Goal: Task Accomplishment & Management: Use online tool/utility

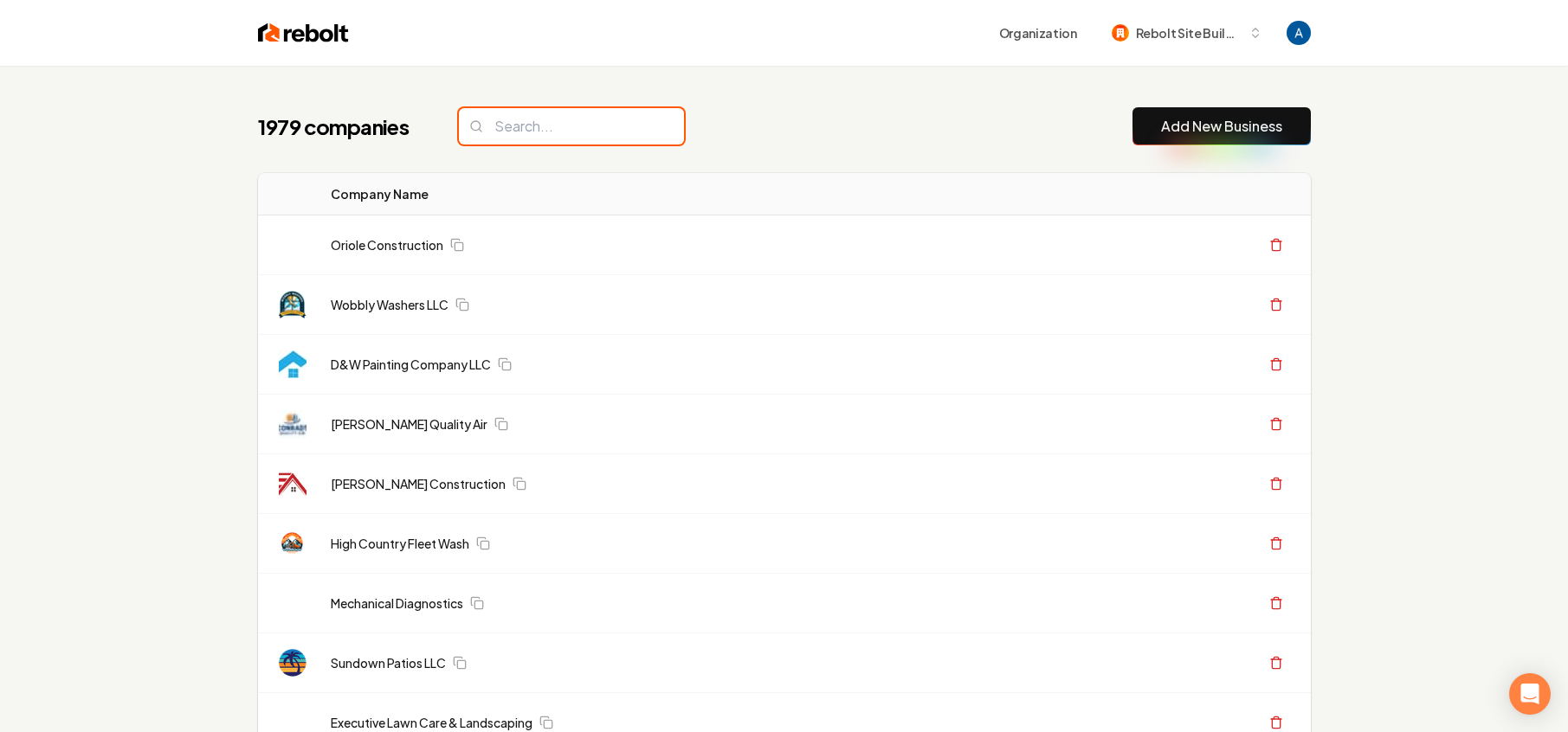
click at [563, 124] on input "search" at bounding box center [571, 126] width 225 height 36
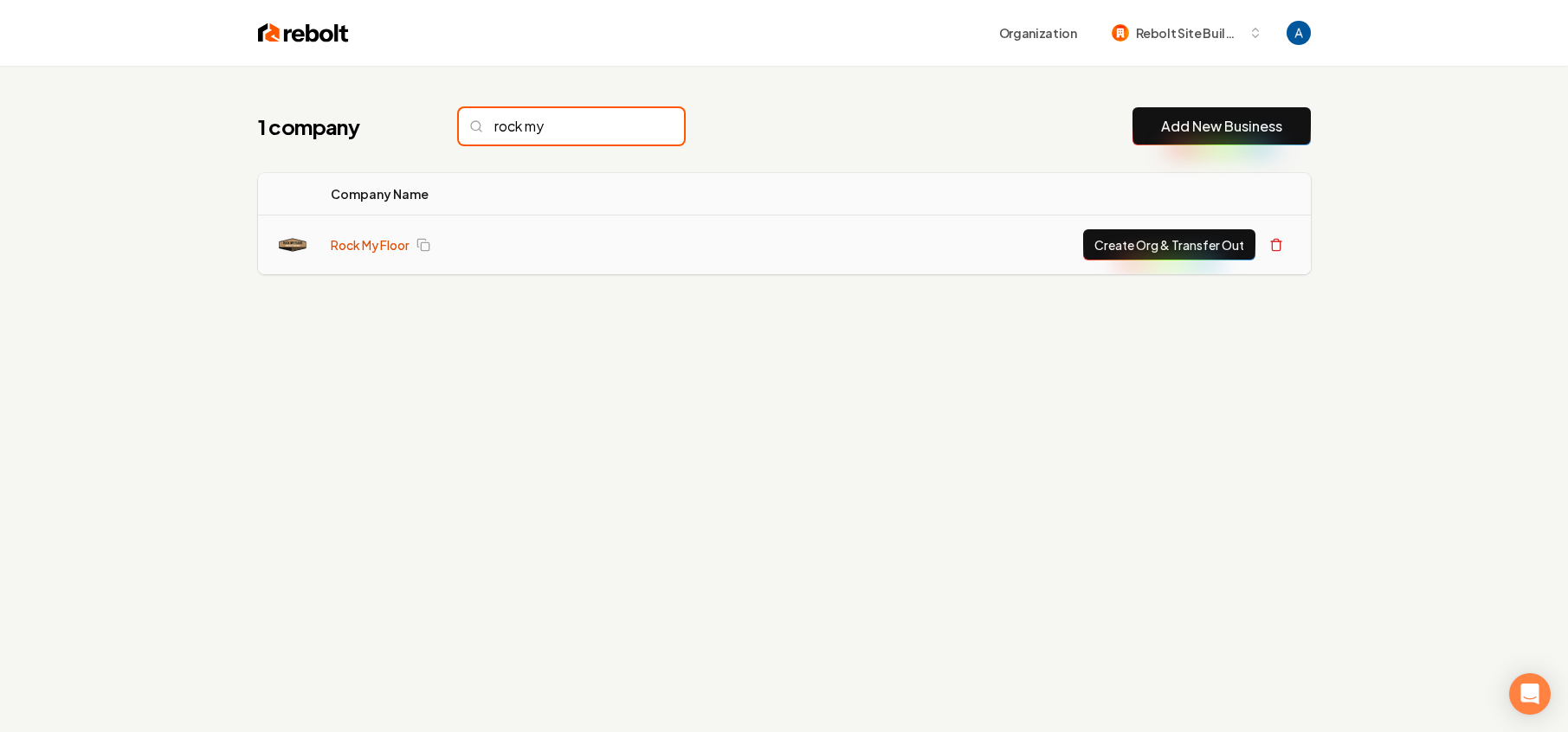
type input "rock my"
click at [355, 246] on link "Rock My Floor" at bounding box center [370, 245] width 79 height 18
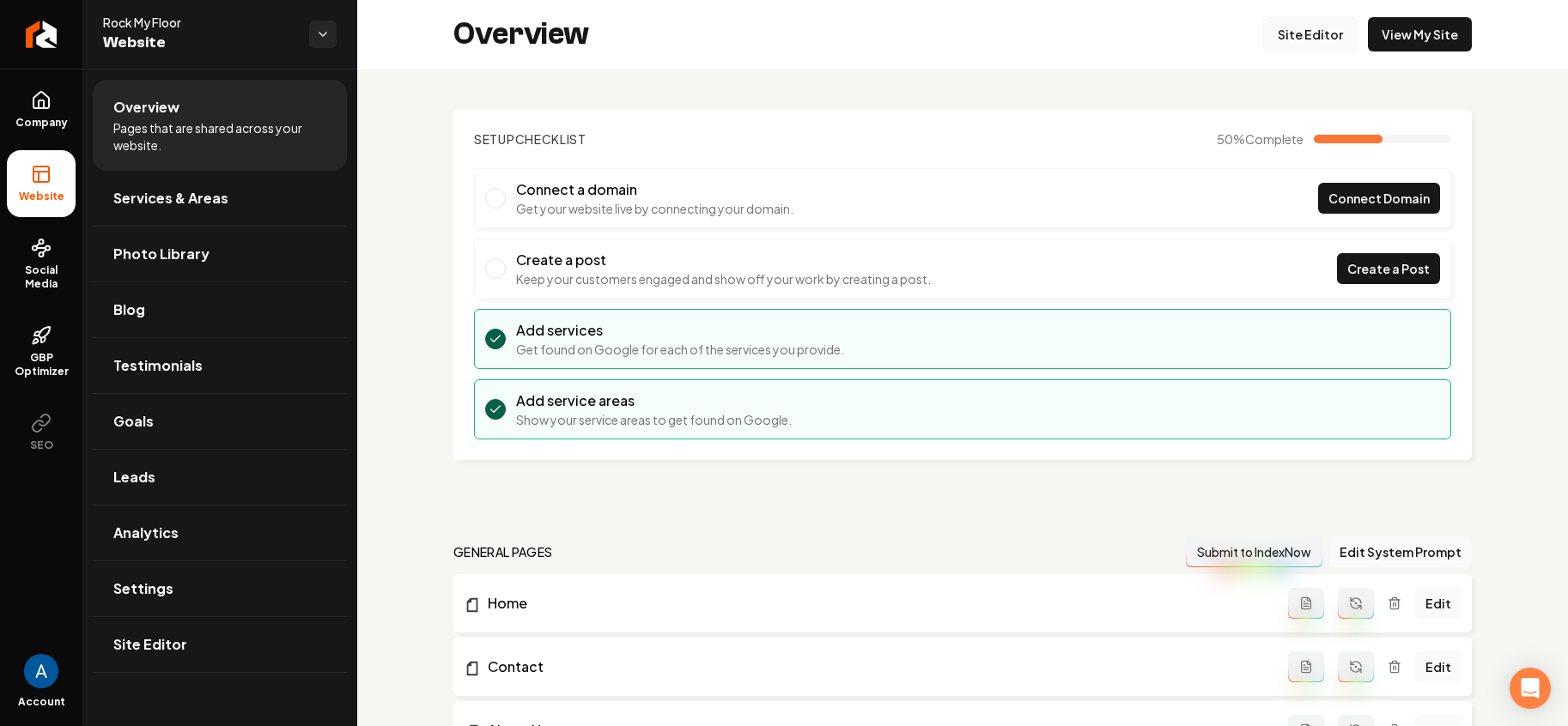
click at [1301, 41] on link "Site Editor" at bounding box center [1310, 35] width 95 height 35
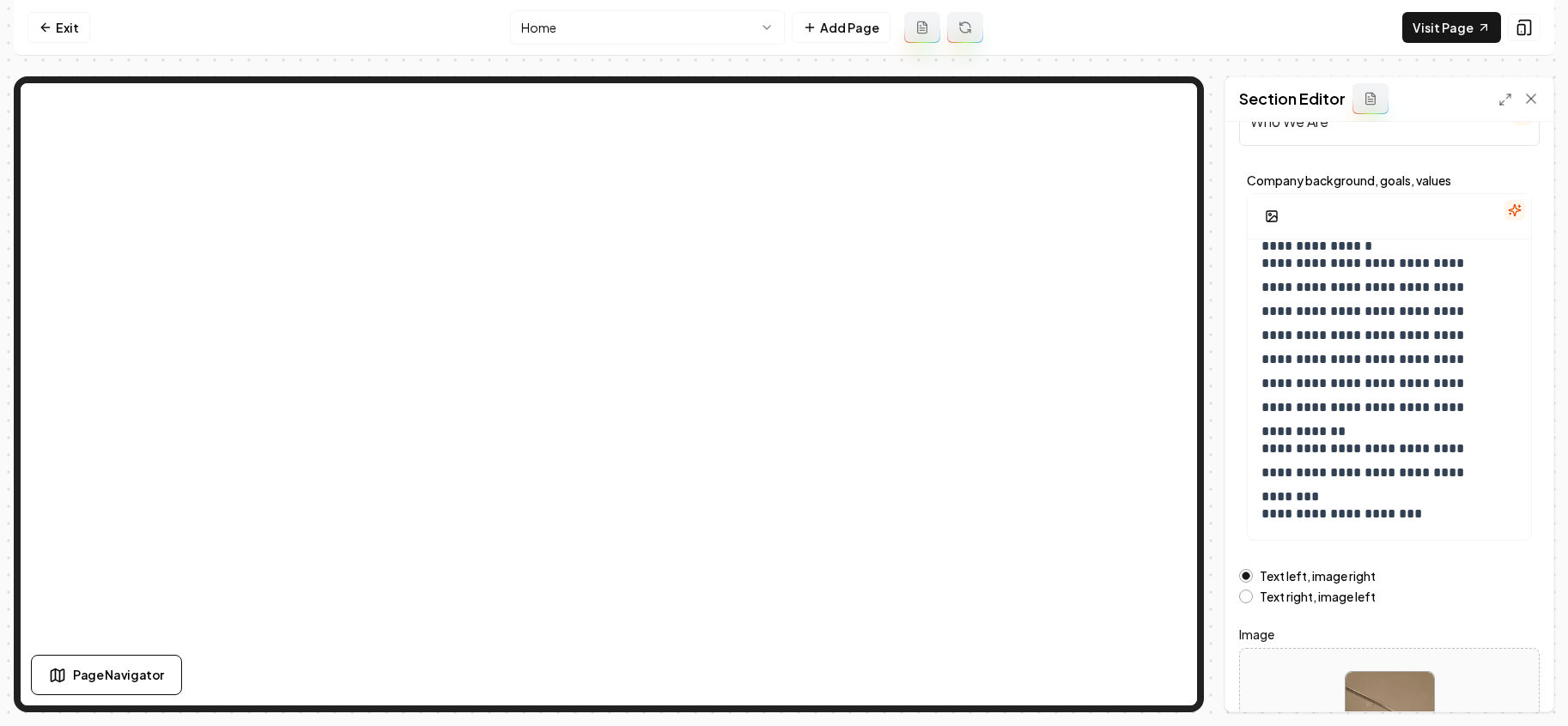
scroll to position [201, 0]
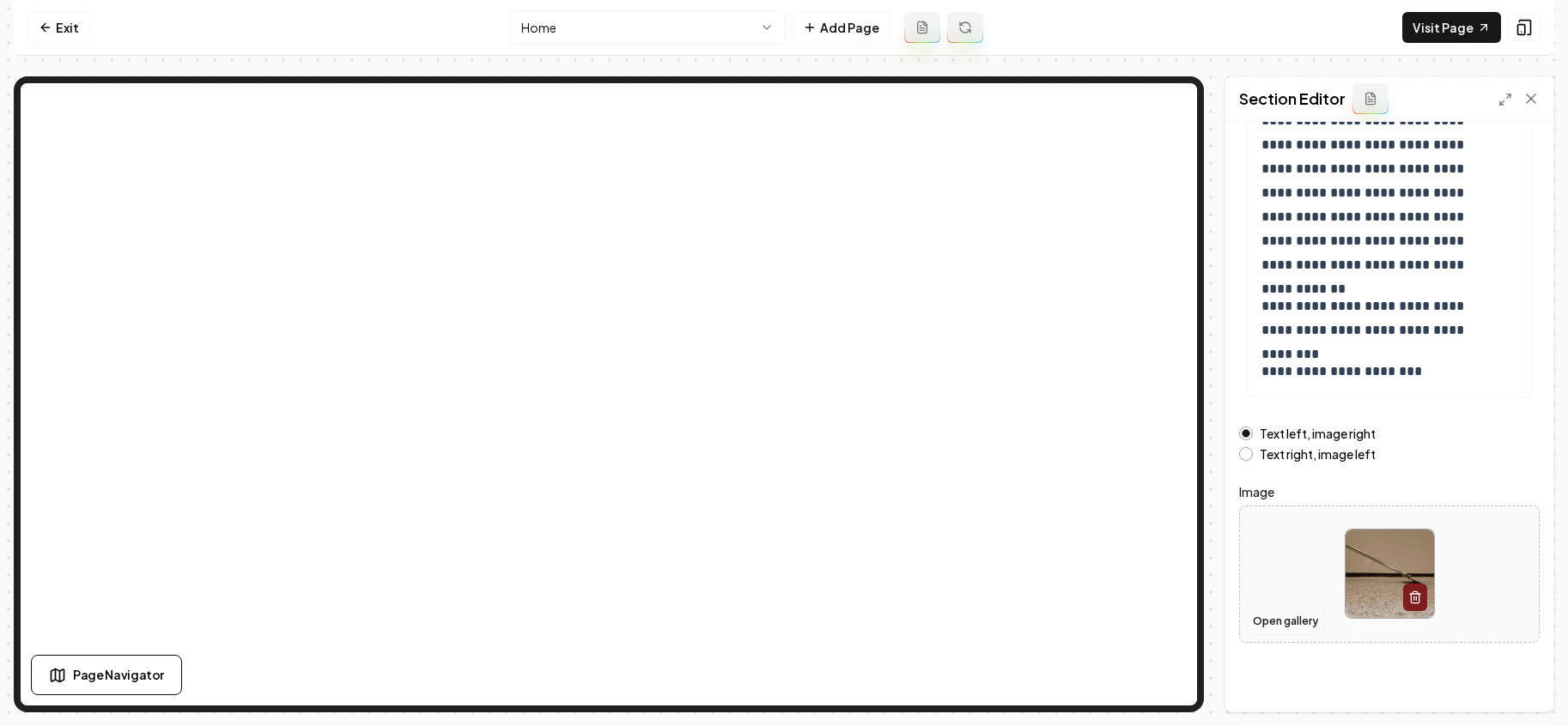
click at [1279, 622] on button "Open gallery" at bounding box center [1285, 622] width 77 height 27
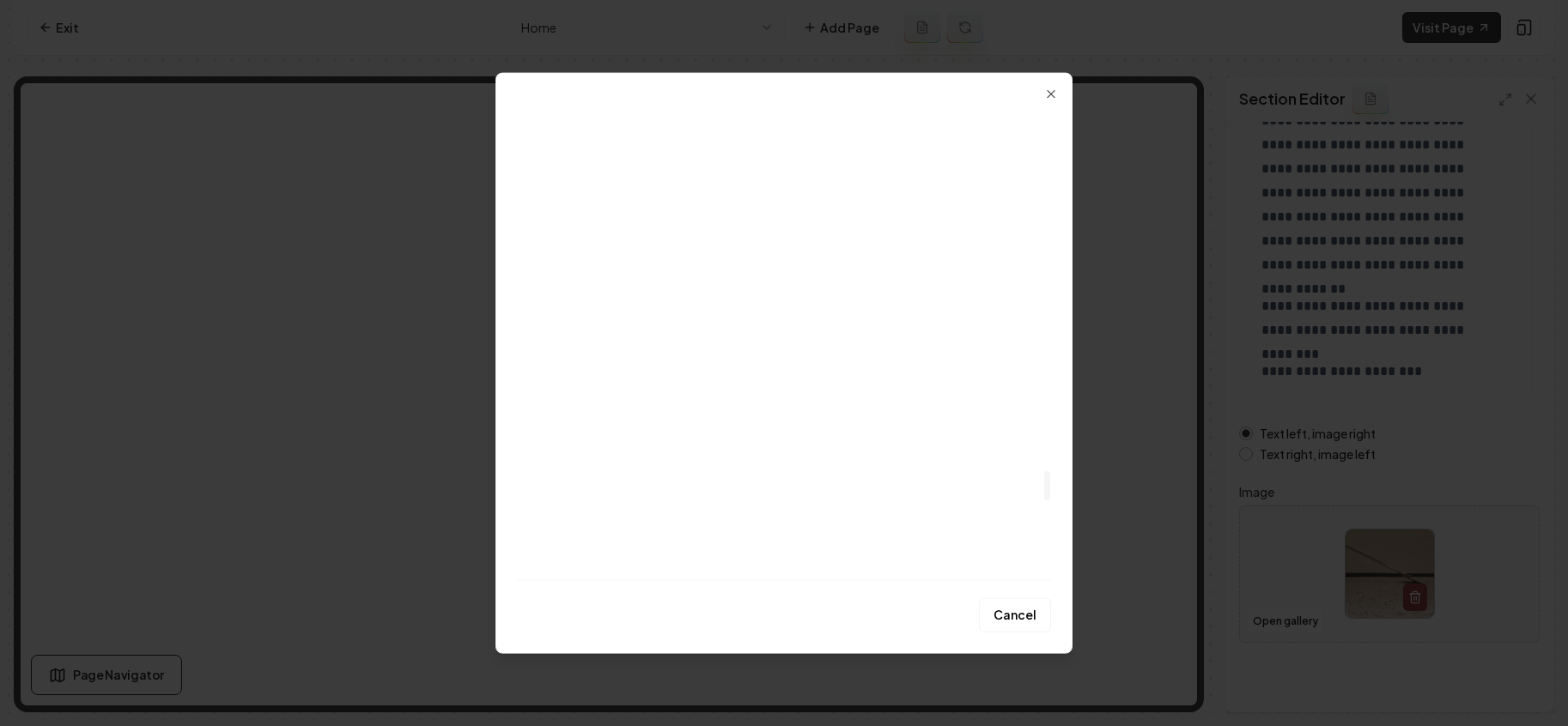
scroll to position [5877, 0]
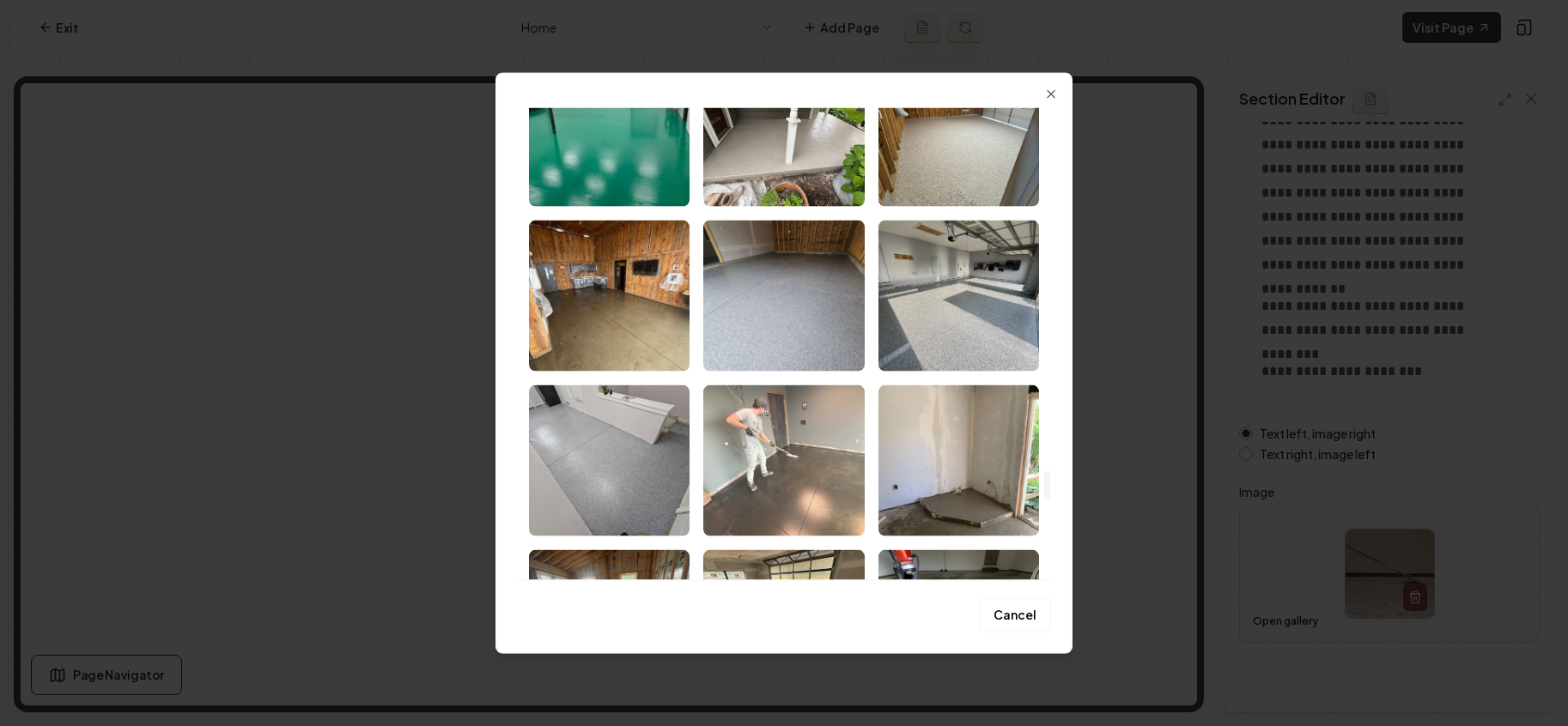
click at [770, 452] on img "Select image image_689cef795c7cd75eb89304d4.jpeg" at bounding box center [783, 461] width 160 height 151
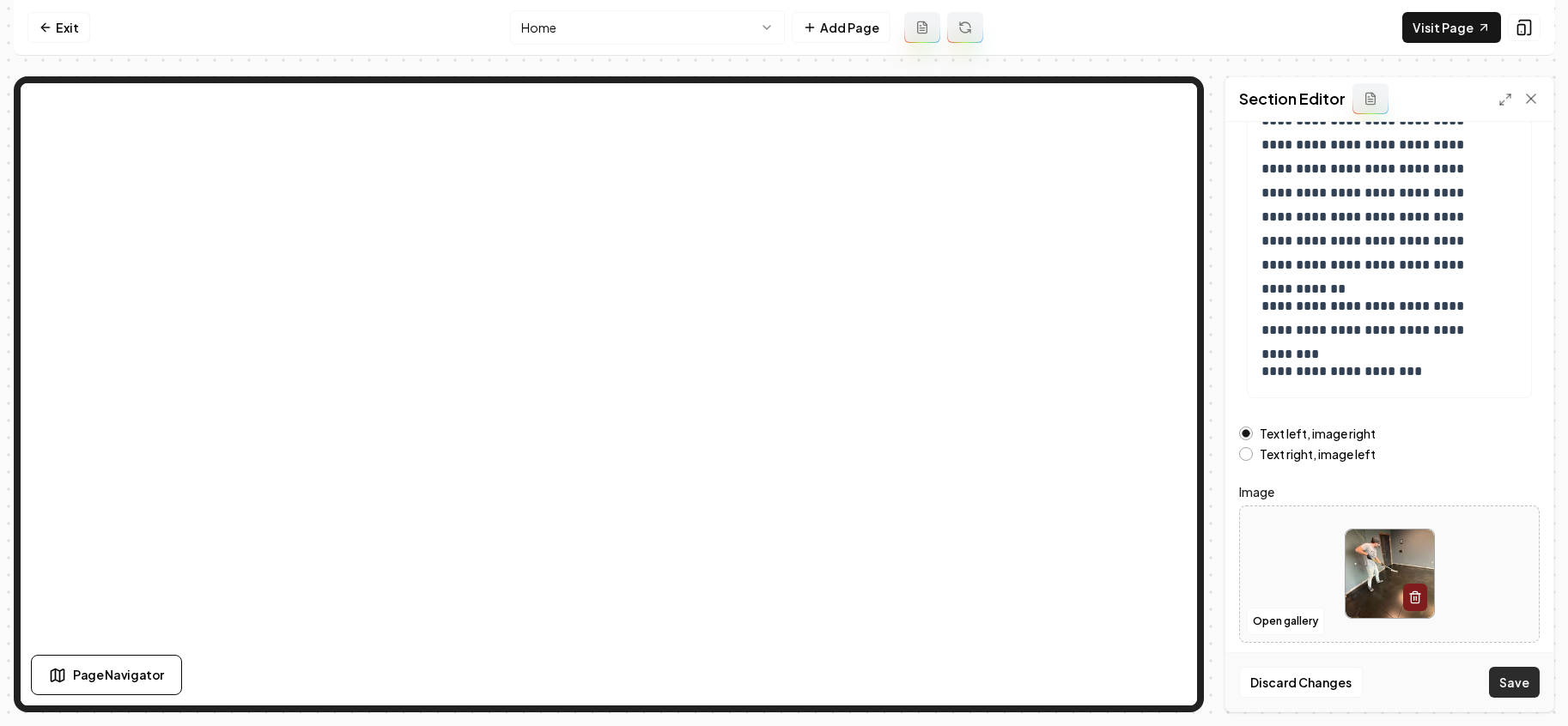
click at [1503, 676] on button "Save" at bounding box center [1514, 683] width 50 height 31
click at [66, 36] on link "Exit" at bounding box center [58, 27] width 63 height 31
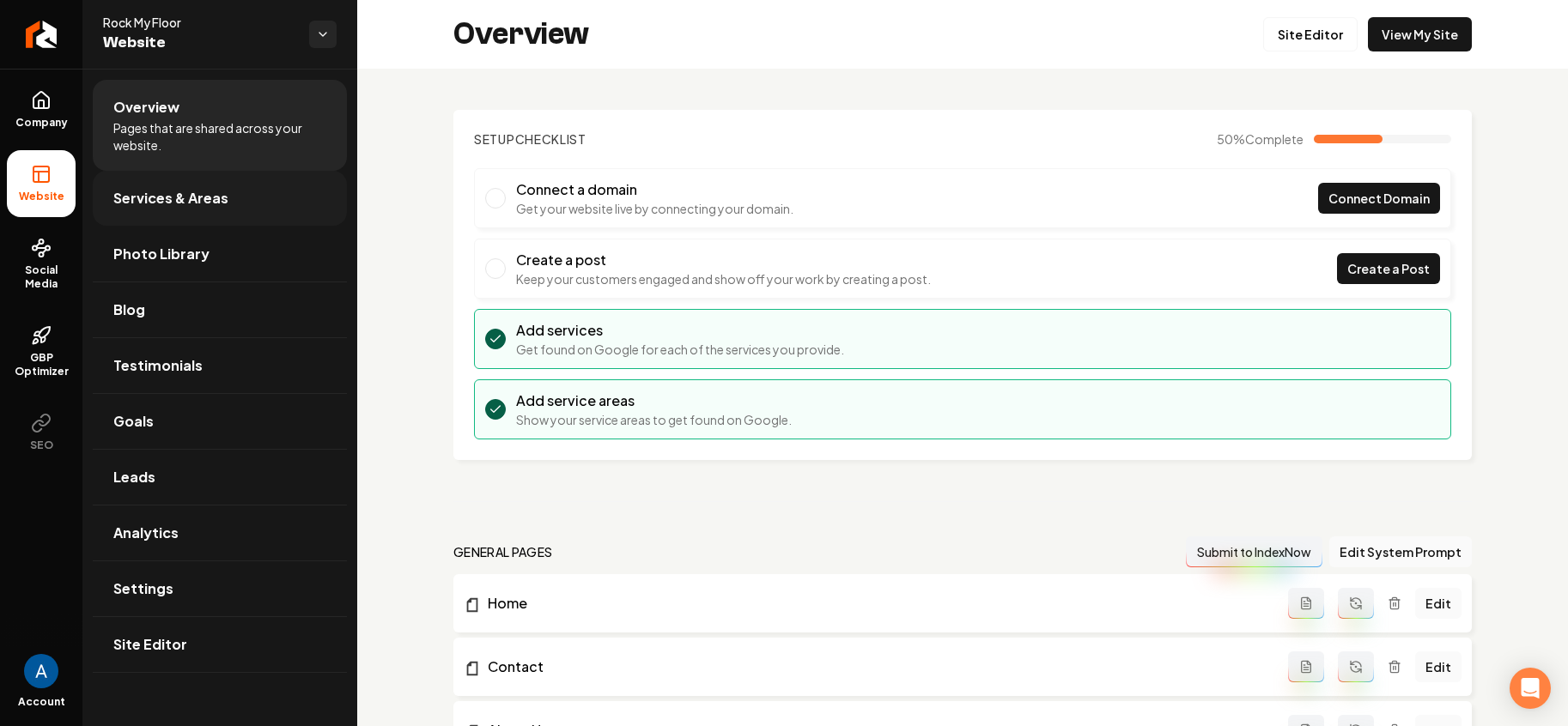
click at [166, 207] on span "Services & Areas" at bounding box center [170, 198] width 115 height 20
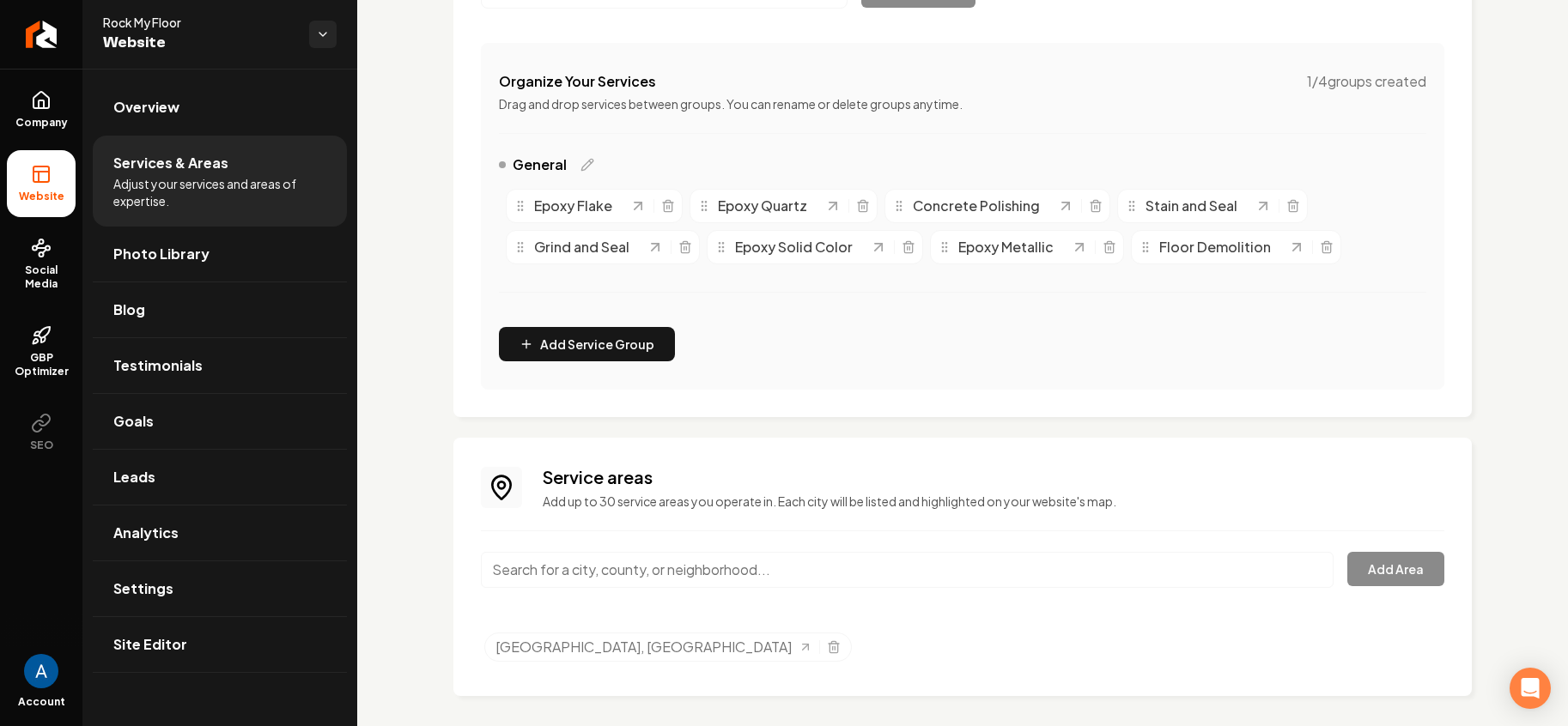
scroll to position [304, 0]
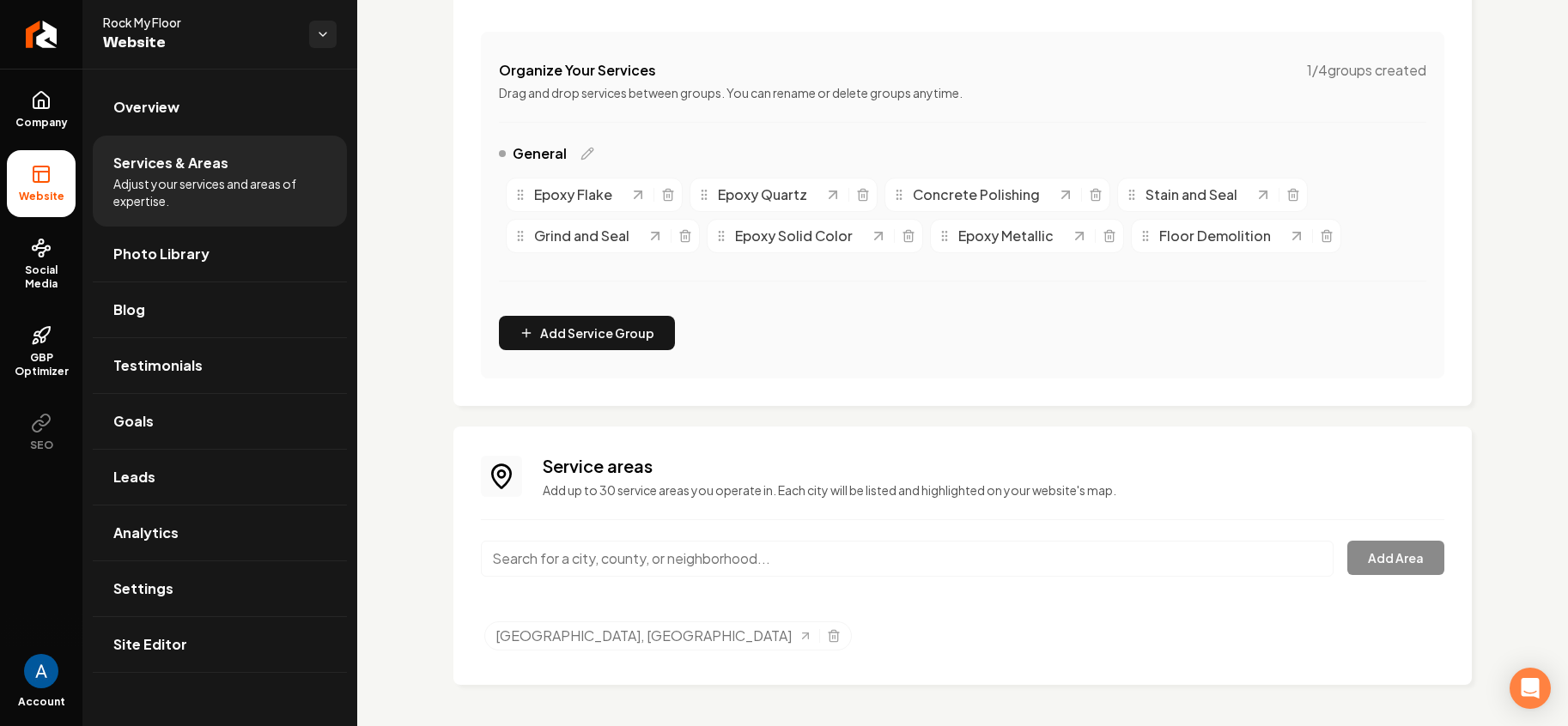
click at [650, 548] on input "Main content area" at bounding box center [907, 558] width 853 height 36
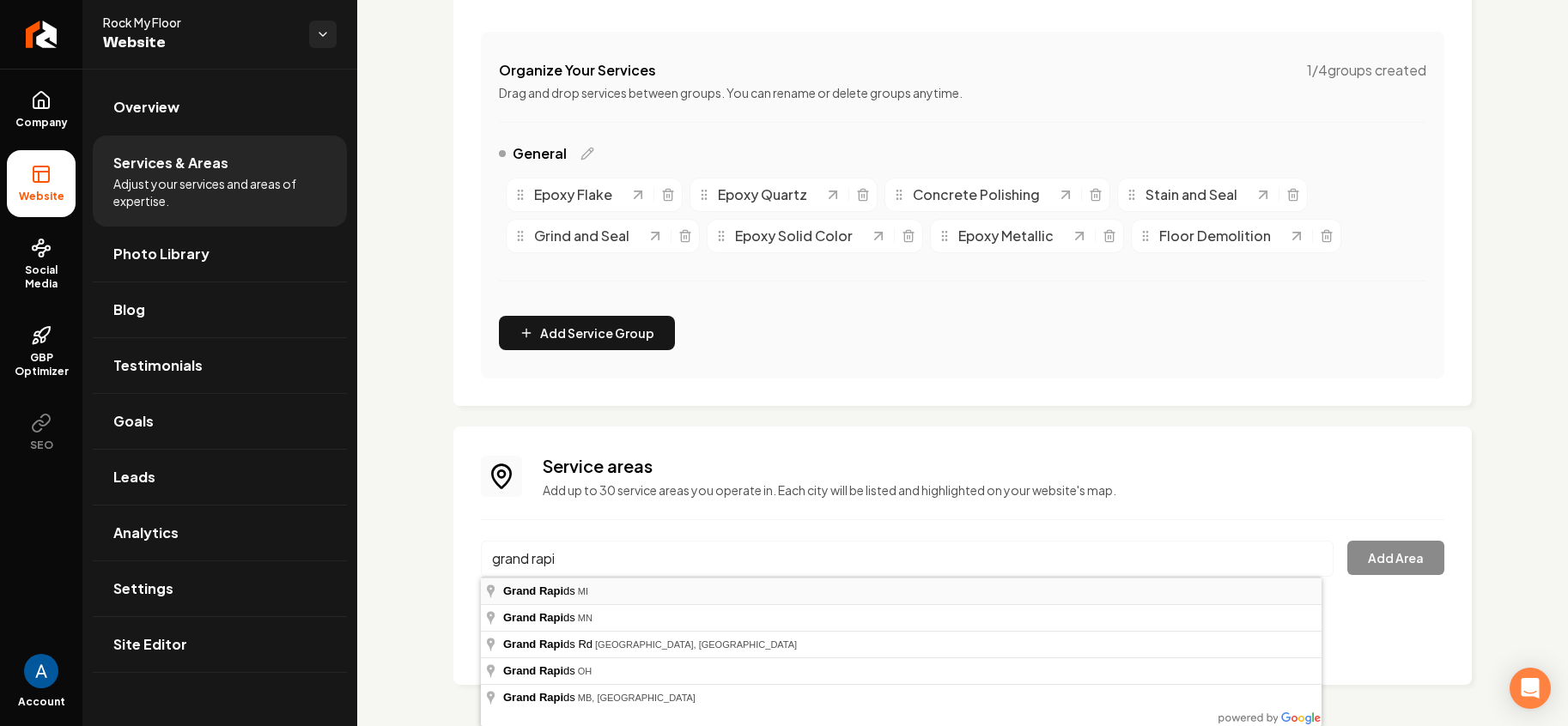
type input "[GEOGRAPHIC_DATA], [GEOGRAPHIC_DATA]"
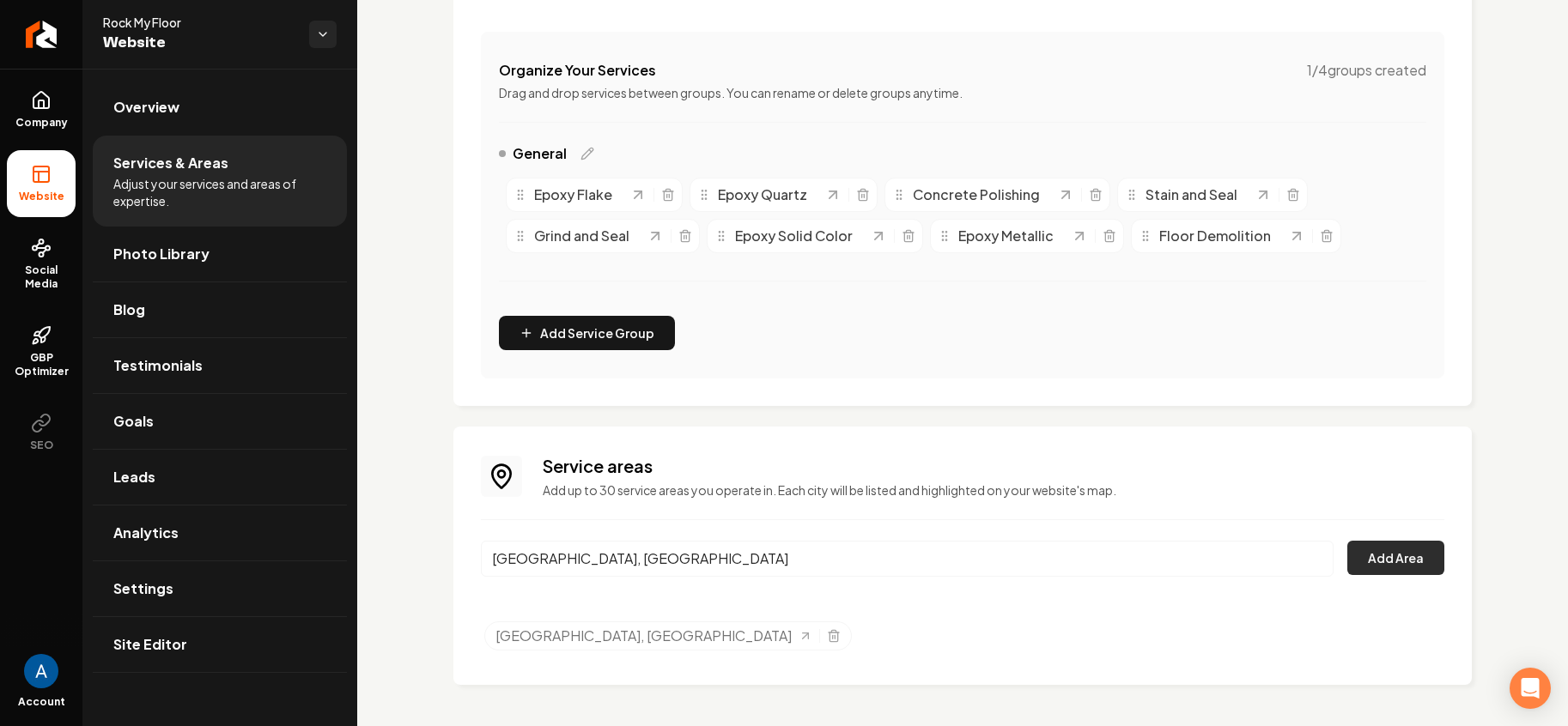
click at [1370, 572] on button "Add Area" at bounding box center [1395, 558] width 97 height 35
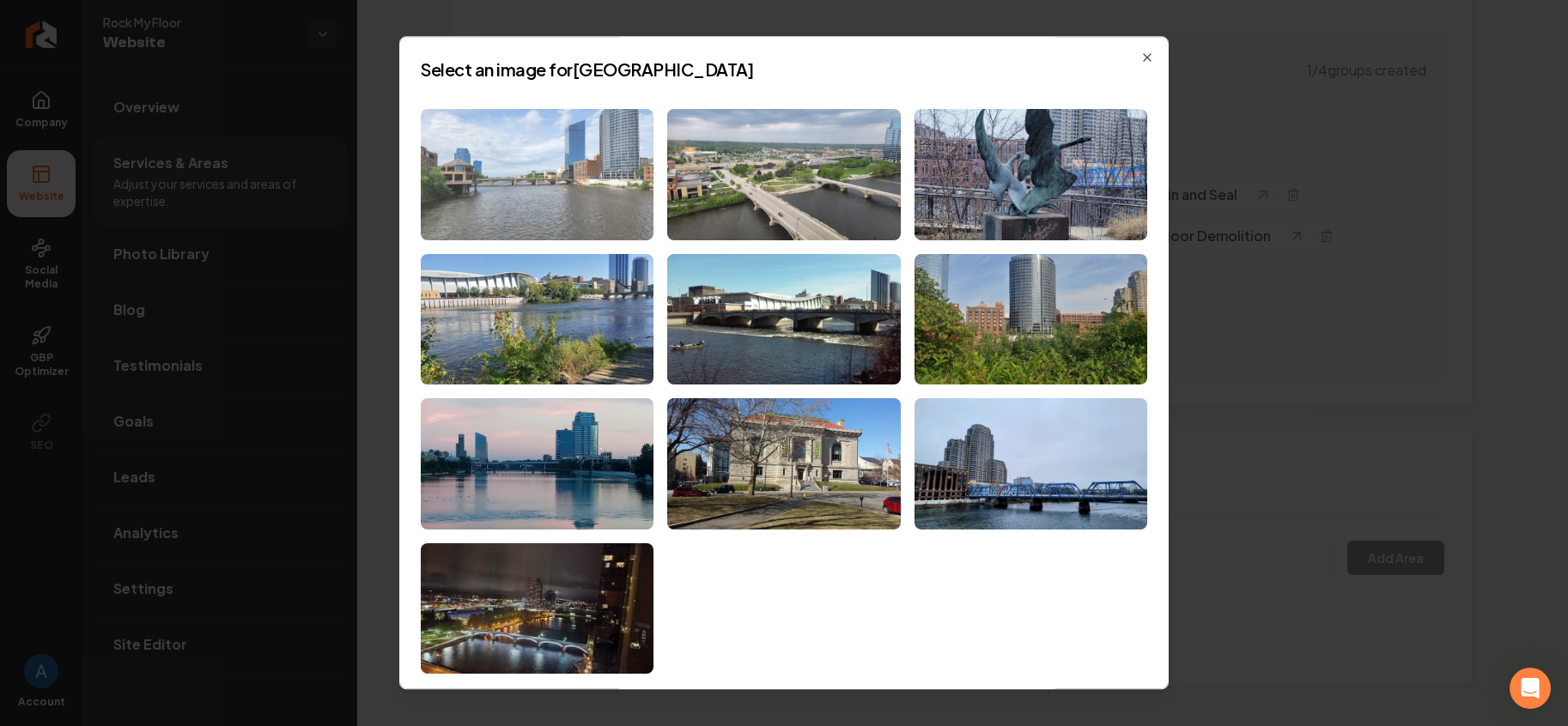
click at [555, 191] on img at bounding box center [537, 175] width 233 height 131
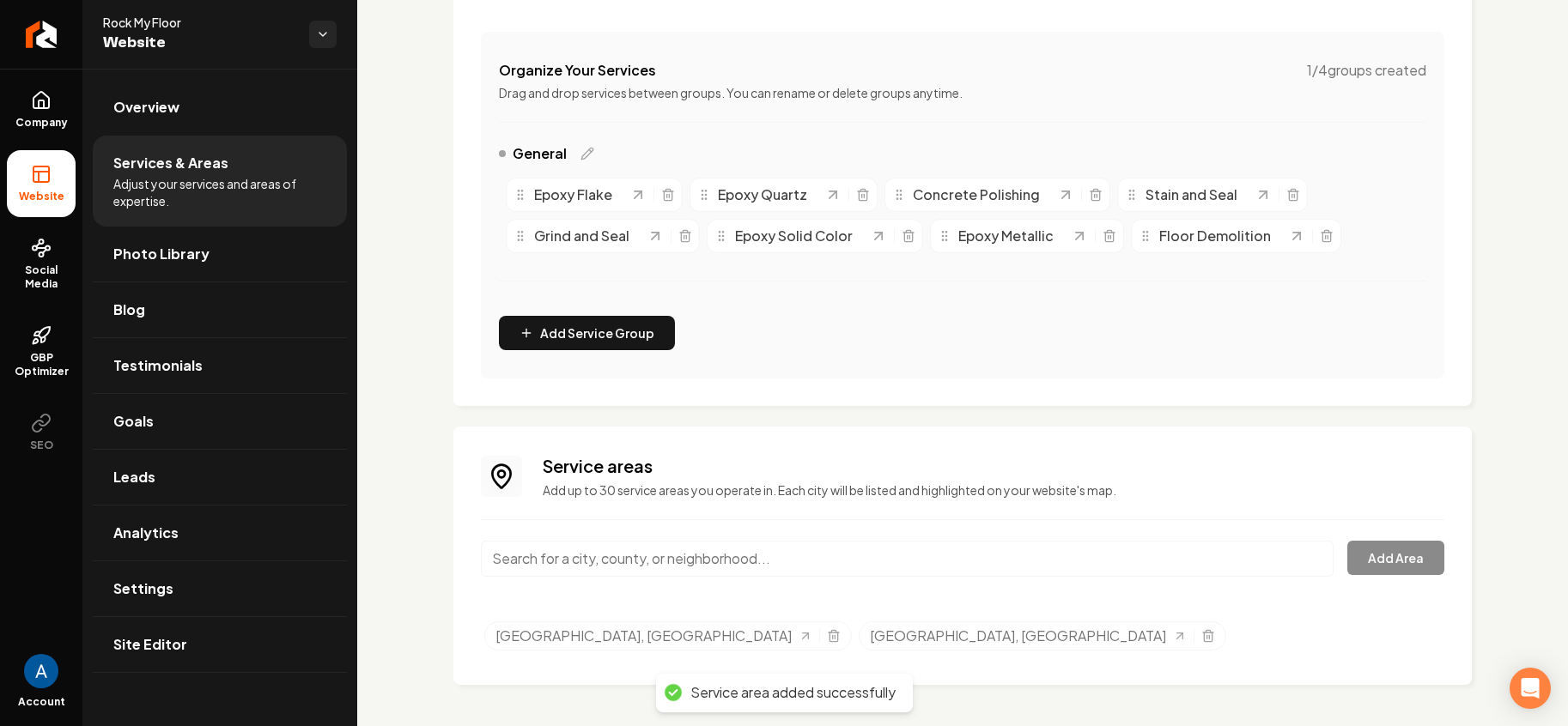
click at [639, 565] on input "Main content area" at bounding box center [907, 558] width 853 height 36
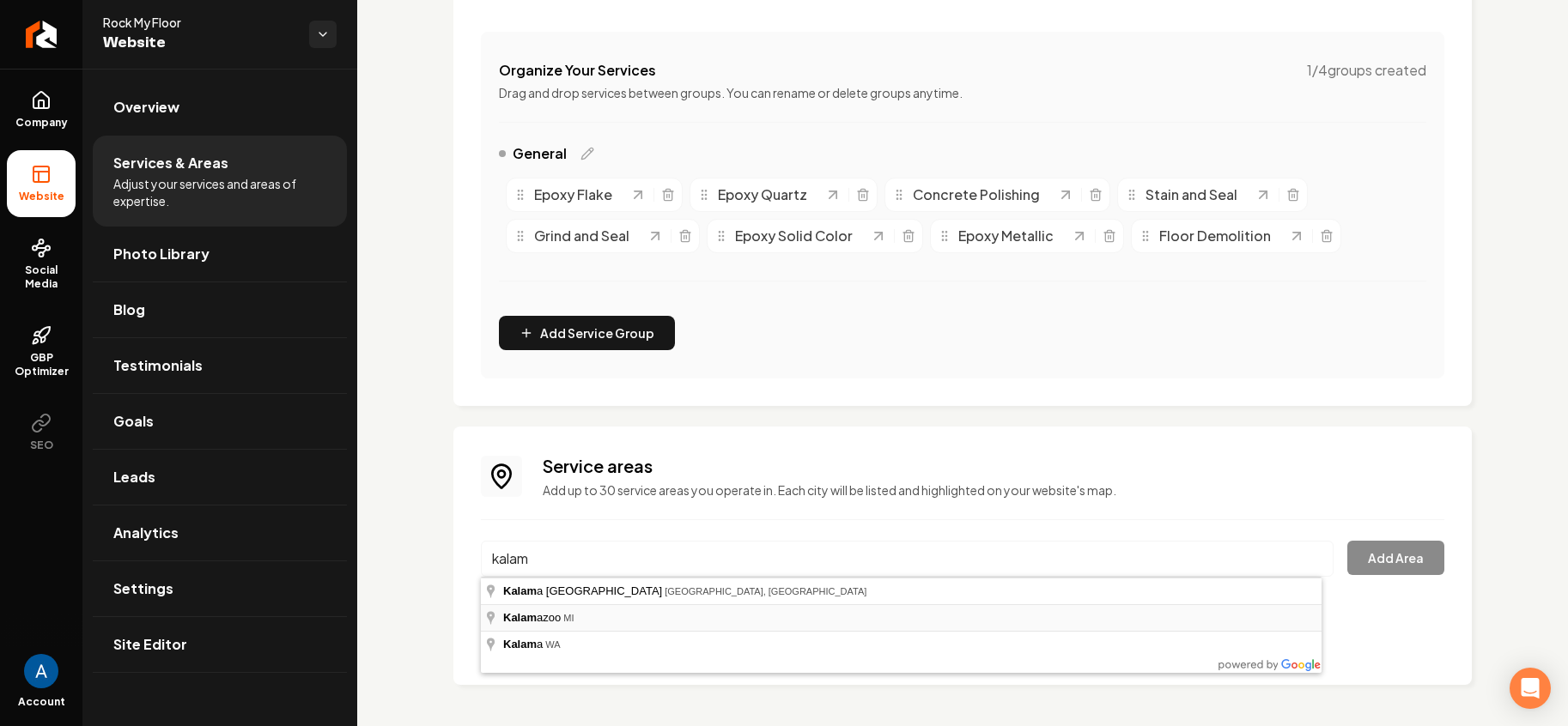
type input "Kalamazoo, [GEOGRAPHIC_DATA]"
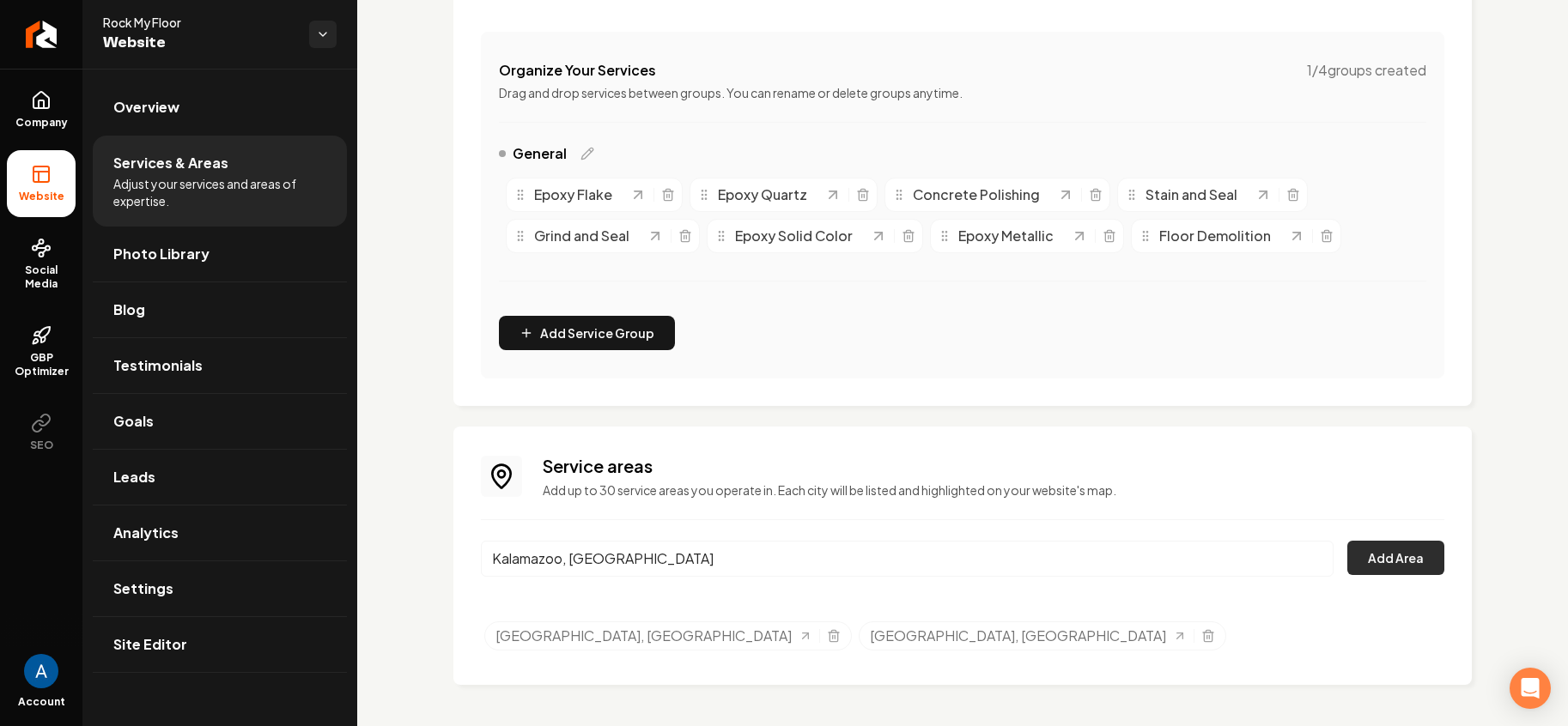
click at [1379, 571] on button "Add Area" at bounding box center [1395, 558] width 97 height 35
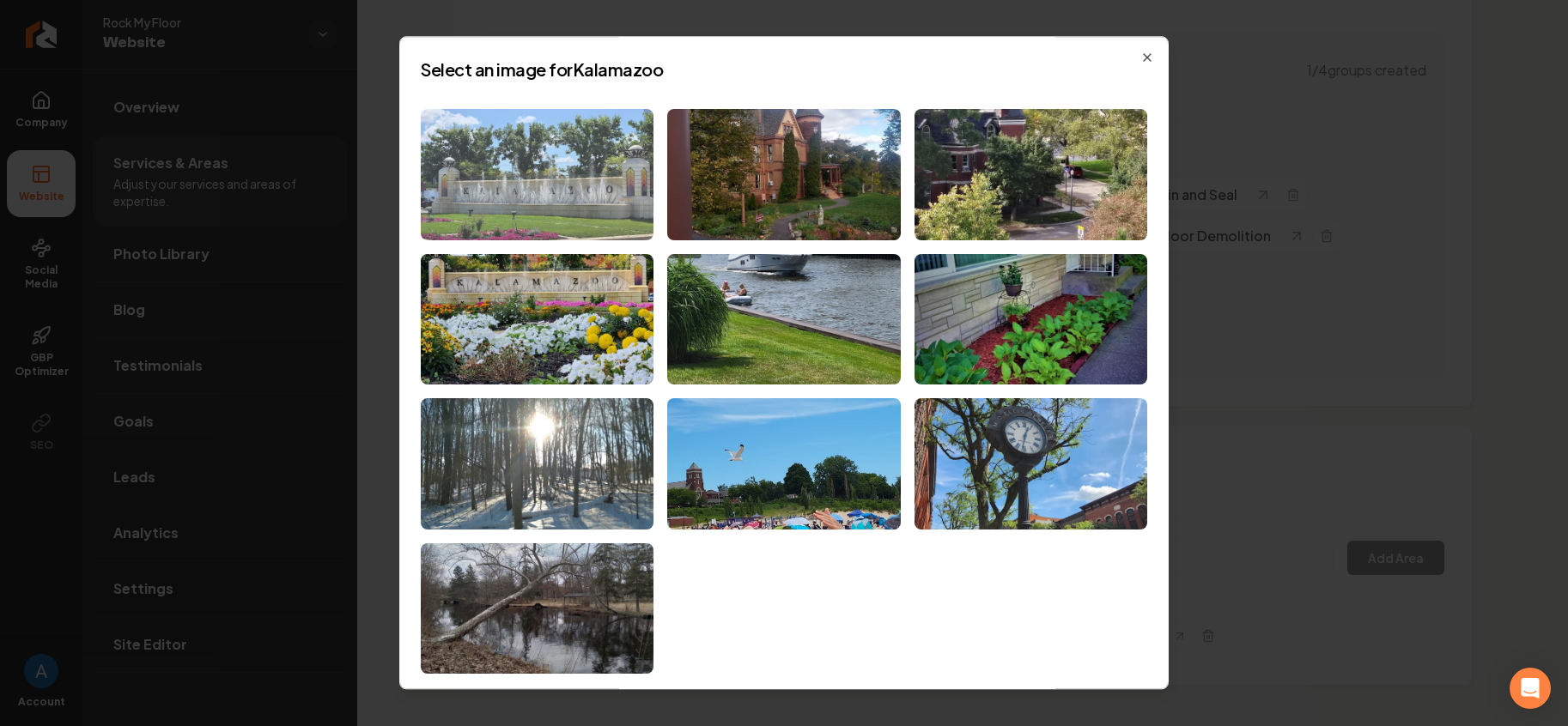
click at [615, 211] on img at bounding box center [537, 175] width 233 height 131
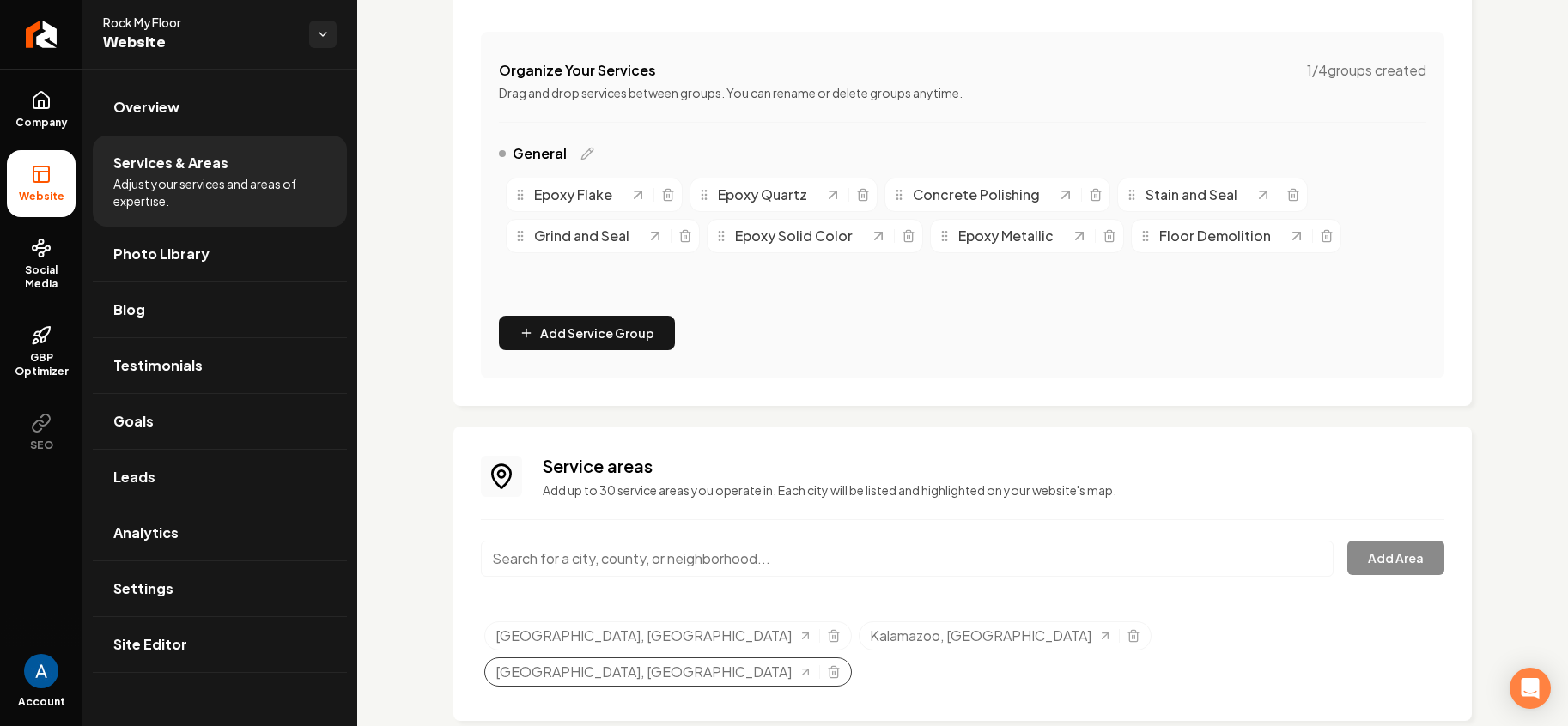
click at [852, 657] on div "[GEOGRAPHIC_DATA], [GEOGRAPHIC_DATA]" at bounding box center [668, 672] width 368 height 29
click at [841, 665] on icon "Selected tags" at bounding box center [833, 672] width 14 height 14
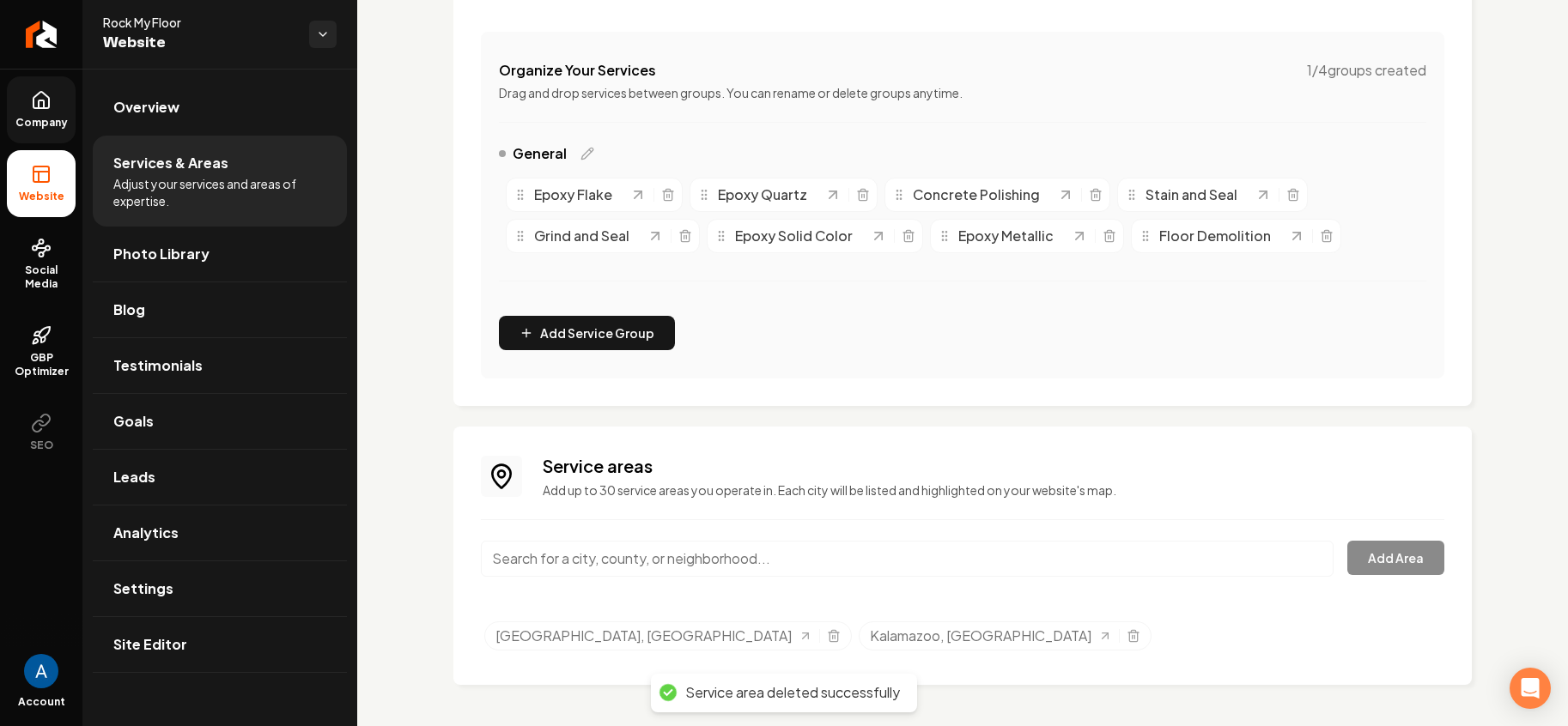
click at [44, 107] on icon at bounding box center [42, 99] width 15 height 16
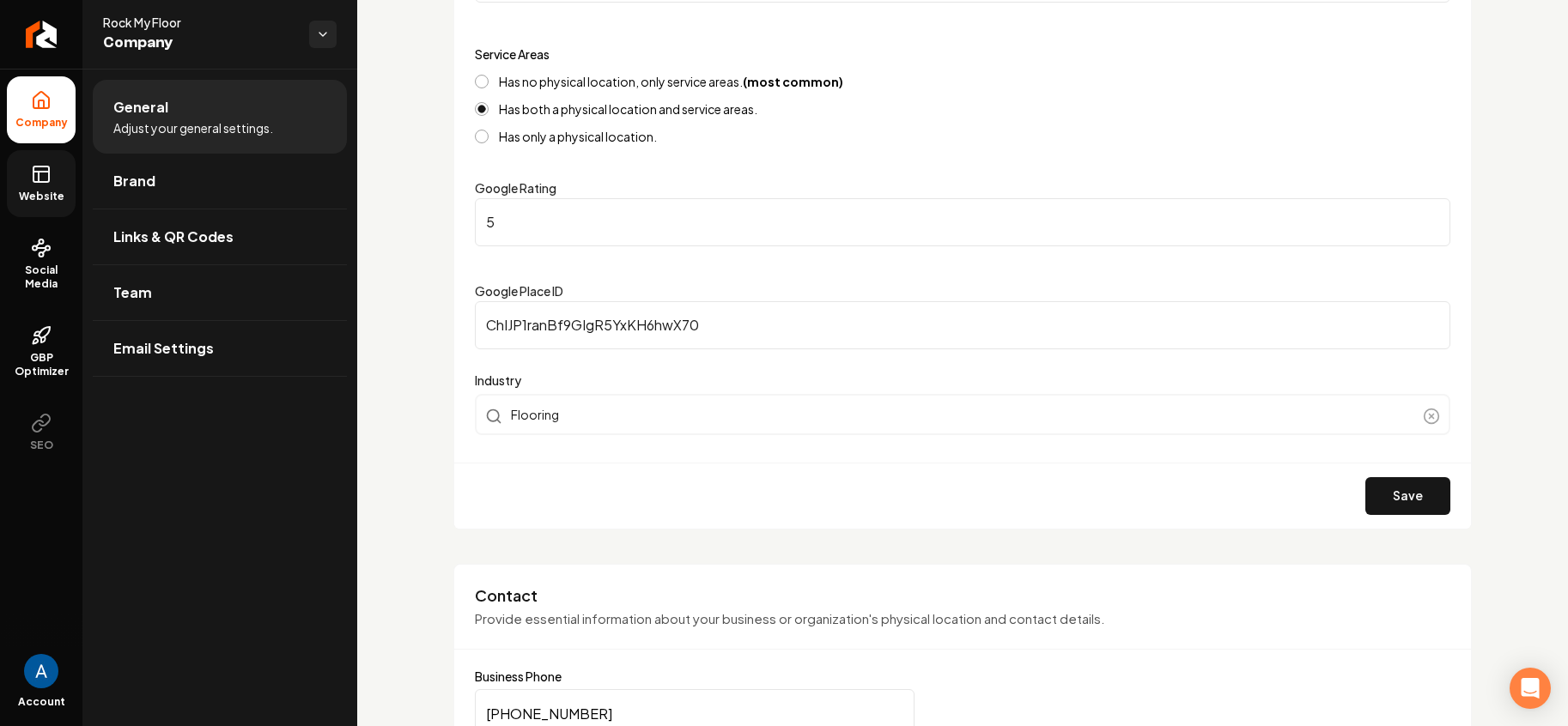
click at [42, 182] on icon at bounding box center [41, 174] width 20 height 20
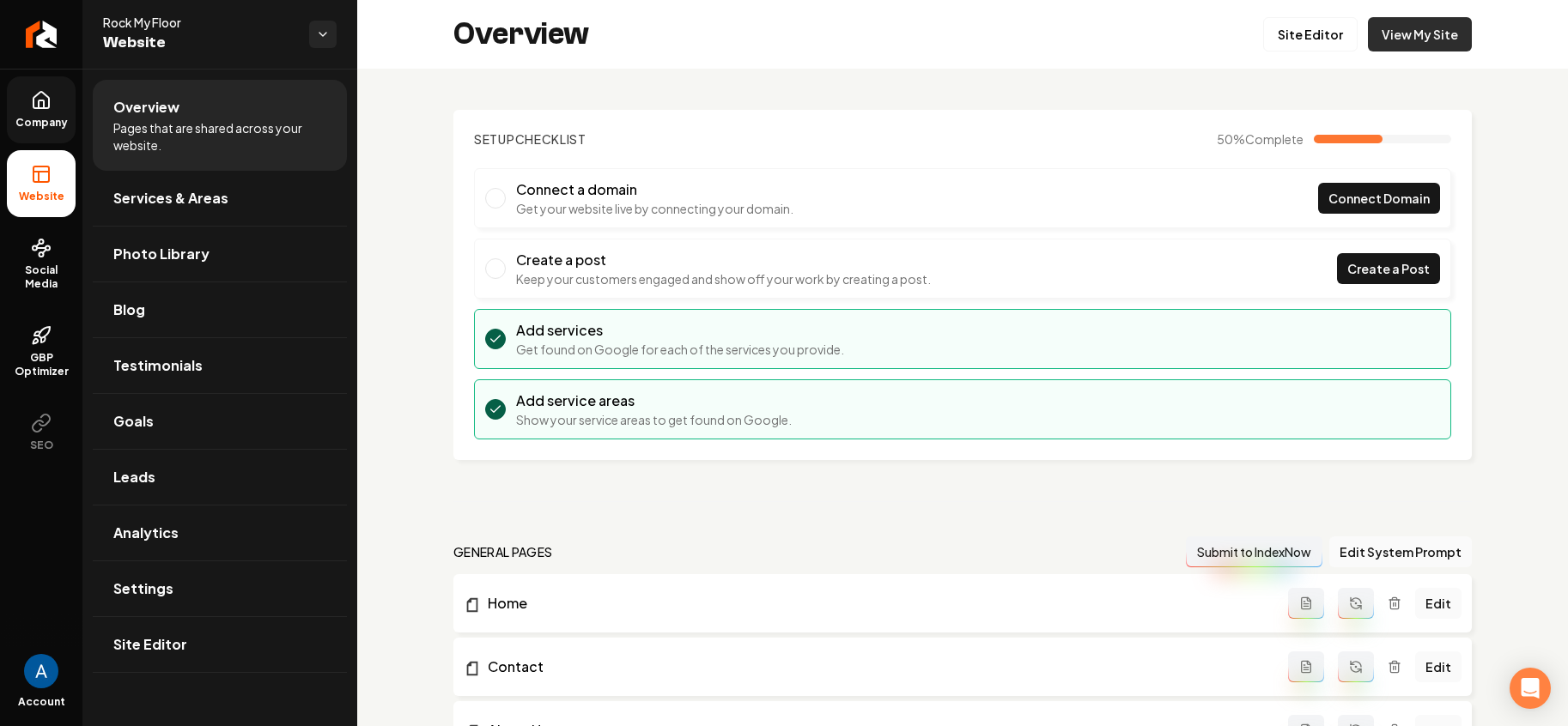
click at [1403, 43] on link "View My Site" at bounding box center [1419, 35] width 104 height 35
click at [35, 41] on icon "Return to dashboard" at bounding box center [41, 34] width 27 height 27
